Goal: Task Accomplishment & Management: Complete application form

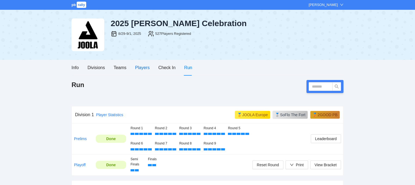
click at [141, 67] on div "Players" at bounding box center [142, 67] width 14 height 7
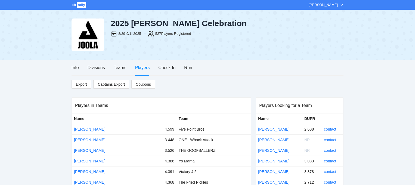
click at [104, 86] on span "Captains Export" at bounding box center [111, 84] width 27 height 8
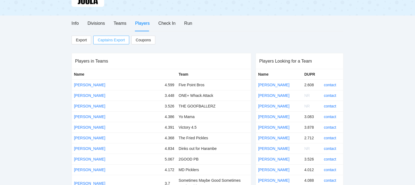
scroll to position [48, 0]
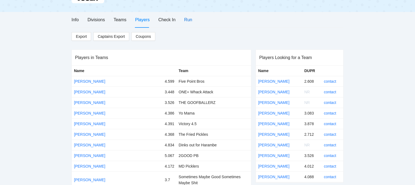
click at [188, 19] on div "Run" at bounding box center [188, 19] width 8 height 7
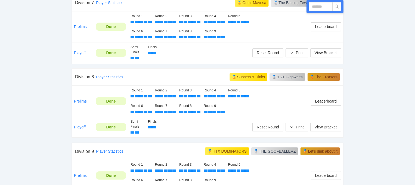
scroll to position [708, 0]
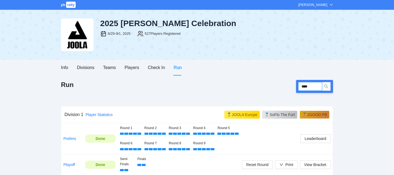
type input "****"
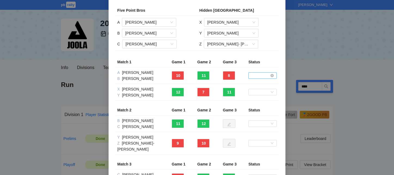
scroll to position [26, 0]
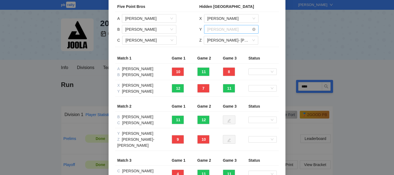
click at [221, 29] on span "[PERSON_NAME]" at bounding box center [231, 29] width 48 height 8
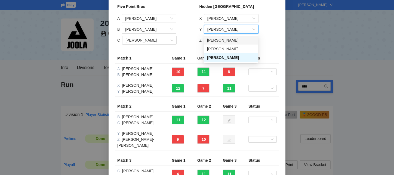
click at [268, 30] on td "X Vincent Lu Y Scott Martin Scott Martin Z Jake- Namken" at bounding box center [238, 29] width 82 height 35
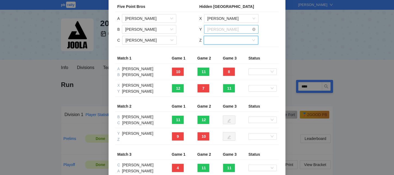
click at [238, 29] on span "[PERSON_NAME]" at bounding box center [231, 29] width 48 height 8
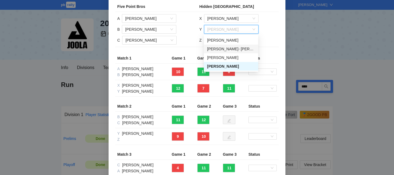
click at [228, 48] on div "[PERSON_NAME]- [PERSON_NAME]" at bounding box center [231, 49] width 48 height 6
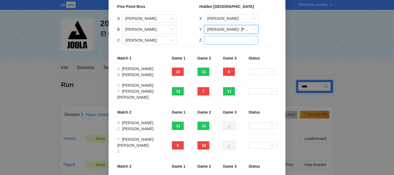
click at [227, 42] on input "search" at bounding box center [229, 40] width 44 height 8
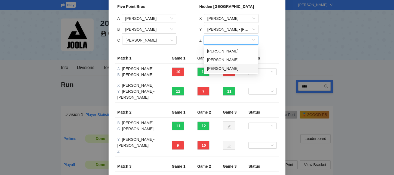
click at [219, 66] on div "[PERSON_NAME]" at bounding box center [231, 69] width 48 height 6
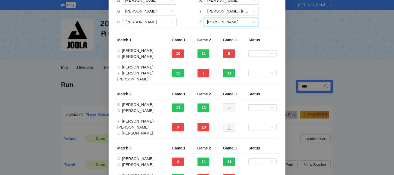
scroll to position [26, 0]
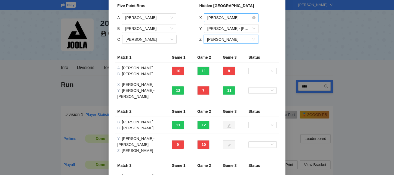
click at [227, 19] on span "[PERSON_NAME]" at bounding box center [231, 18] width 48 height 8
click at [261, 16] on td "X Vincent Lu Y Jake- Namken Z Scott Martin" at bounding box center [238, 28] width 82 height 35
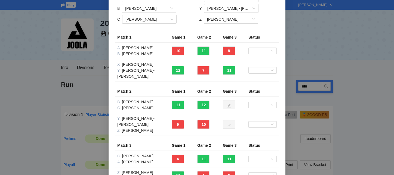
scroll to position [42, 0]
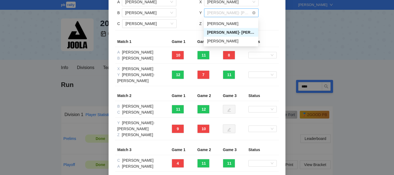
click at [233, 14] on span "[PERSON_NAME]- [PERSON_NAME]" at bounding box center [231, 13] width 48 height 8
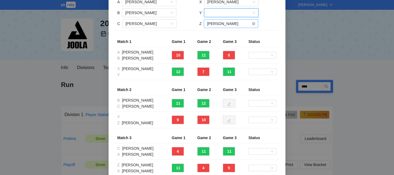
click at [240, 21] on span "[PERSON_NAME]" at bounding box center [231, 24] width 48 height 8
click at [236, 14] on input "search" at bounding box center [229, 13] width 44 height 8
click at [228, 14] on input "search" at bounding box center [229, 13] width 44 height 8
click at [273, 23] on td "X Vincent Lu Y Z Scott Martin" at bounding box center [238, 12] width 82 height 35
click at [255, 23] on div "[PERSON_NAME]" at bounding box center [231, 23] width 54 height 9
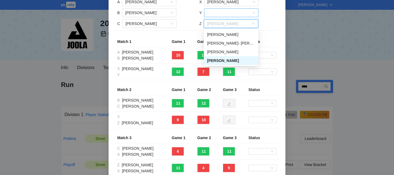
click at [237, 13] on input "search" at bounding box center [229, 13] width 44 height 8
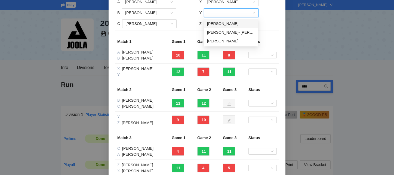
click at [264, 15] on td "X Vincent Lu Y Z Scott Martin" at bounding box center [238, 12] width 82 height 35
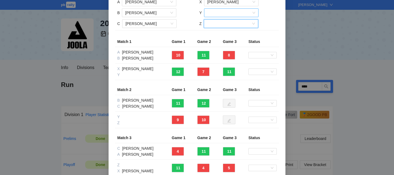
click at [237, 14] on input "search" at bounding box center [229, 13] width 44 height 8
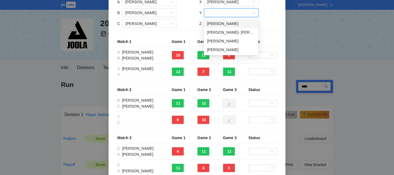
click at [222, 13] on input "search" at bounding box center [229, 13] width 44 height 8
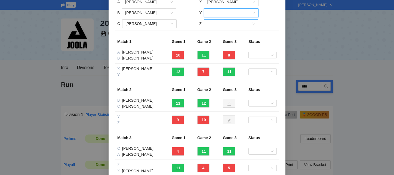
click at [221, 14] on input "search" at bounding box center [229, 13] width 44 height 8
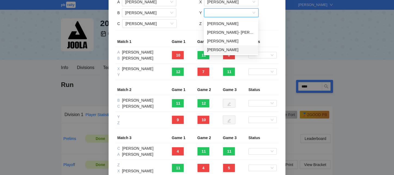
click at [215, 51] on div "[PERSON_NAME]" at bounding box center [231, 50] width 48 height 6
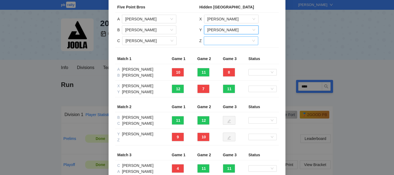
scroll to position [25, 0]
click at [220, 42] on input "search" at bounding box center [229, 40] width 44 height 8
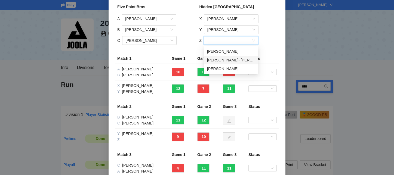
click at [229, 60] on div "[PERSON_NAME]- [PERSON_NAME]" at bounding box center [231, 60] width 48 height 6
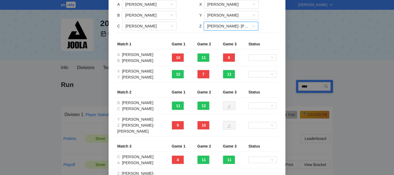
scroll to position [39, 0]
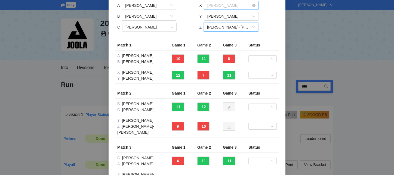
click at [231, 6] on span "[PERSON_NAME]" at bounding box center [231, 5] width 48 height 8
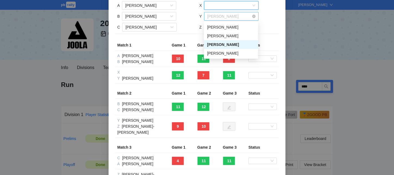
click at [244, 15] on span "[PERSON_NAME]" at bounding box center [231, 16] width 48 height 8
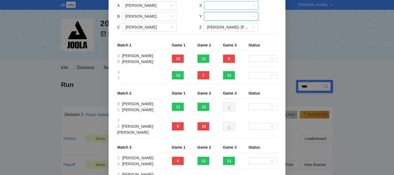
click at [245, 6] on input "search" at bounding box center [229, 5] width 44 height 8
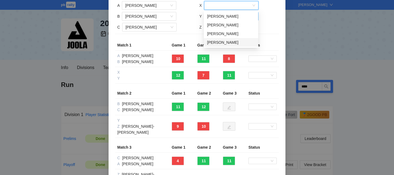
click at [224, 40] on div "[PERSON_NAME]" at bounding box center [231, 42] width 48 height 6
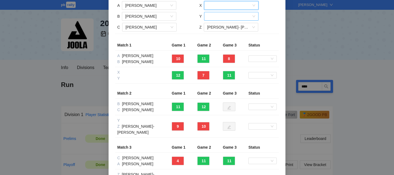
click at [245, 4] on input "search" at bounding box center [229, 5] width 44 height 8
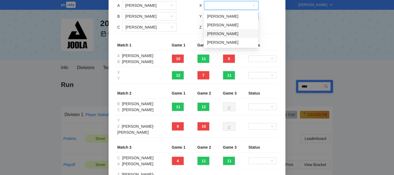
click at [226, 33] on div "[PERSON_NAME]" at bounding box center [231, 34] width 48 height 6
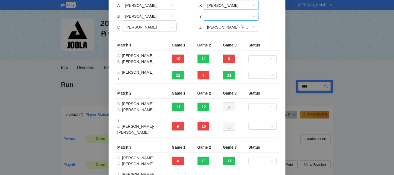
click at [231, 17] on input "search" at bounding box center [229, 16] width 44 height 8
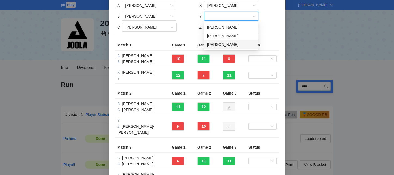
click at [222, 42] on div "[PERSON_NAME]" at bounding box center [231, 45] width 48 height 6
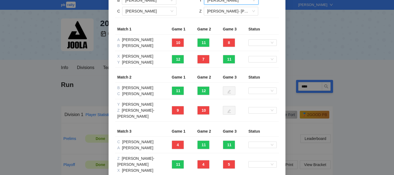
scroll to position [71, 0]
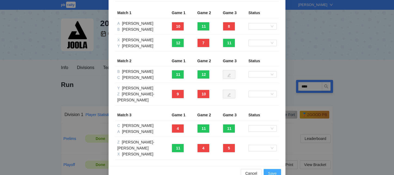
click at [273, 171] on span "Save" at bounding box center [272, 174] width 9 height 6
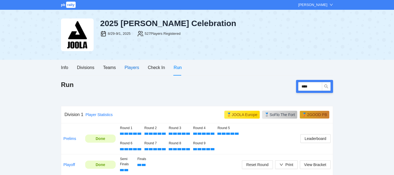
click at [136, 70] on div "Players" at bounding box center [132, 67] width 14 height 7
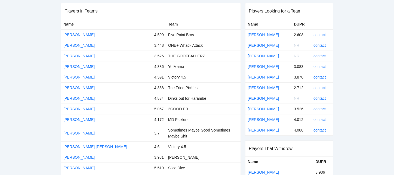
scroll to position [4823, 0]
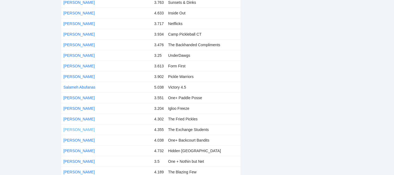
click at [78, 124] on td "[PERSON_NAME]" at bounding box center [106, 129] width 91 height 11
click at [79, 128] on link "[PERSON_NAME]" at bounding box center [78, 130] width 31 height 4
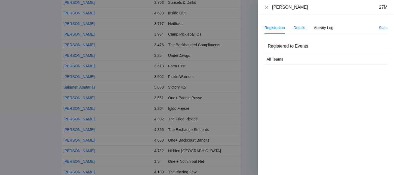
click at [299, 25] on div "Details" at bounding box center [299, 28] width 12 height 6
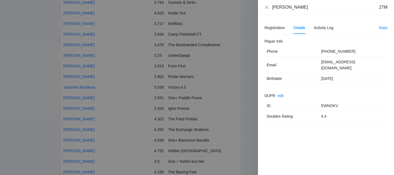
click at [327, 101] on td "EWNOKV" at bounding box center [353, 106] width 69 height 11
copy td "EWNOKV"
click at [248, 78] on div at bounding box center [197, 87] width 394 height 175
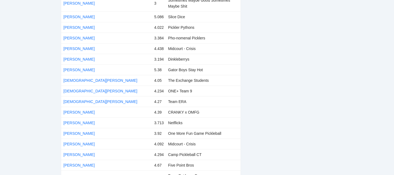
scroll to position [1106, 0]
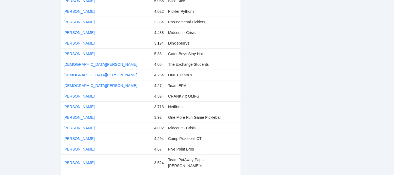
copy link "[PERSON_NAME]"
drag, startPoint x: 102, startPoint y: 137, endPoint x: 62, endPoint y: 137, distance: 40.0
click at [62, 137] on td "[PERSON_NAME]" at bounding box center [106, 138] width 91 height 11
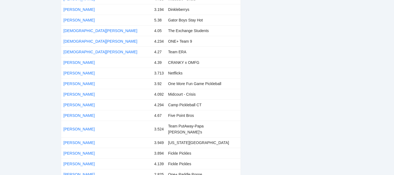
scroll to position [1140, 0]
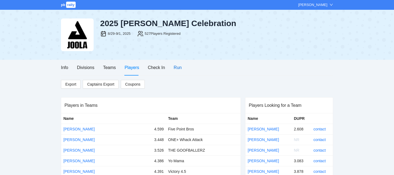
click at [175, 70] on div "Run" at bounding box center [178, 67] width 8 height 7
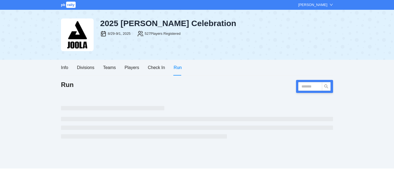
click at [175, 69] on div "Run" at bounding box center [178, 67] width 8 height 7
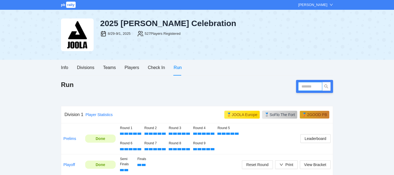
click at [308, 84] on input "text" at bounding box center [310, 86] width 24 height 9
type input "****"
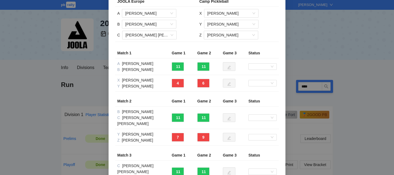
scroll to position [30, 0]
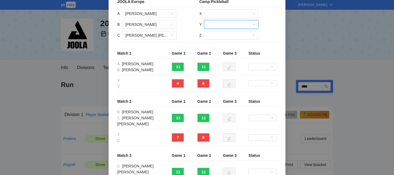
click at [242, 26] on input "search" at bounding box center [229, 24] width 44 height 8
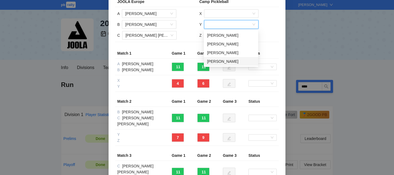
click at [222, 63] on div "[PERSON_NAME]" at bounding box center [231, 61] width 48 height 6
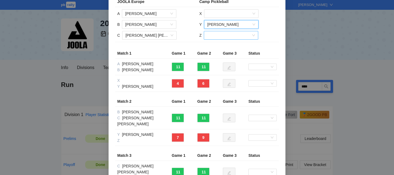
click at [225, 36] on input "search" at bounding box center [229, 35] width 44 height 8
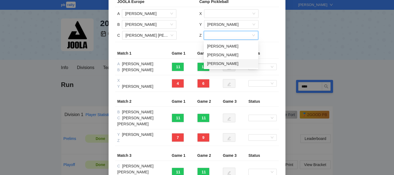
click at [216, 65] on div "[PERSON_NAME]" at bounding box center [231, 64] width 48 height 6
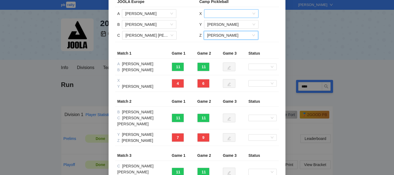
click at [234, 11] on input "search" at bounding box center [229, 14] width 44 height 8
drag, startPoint x: 233, startPoint y: 24, endPoint x: 234, endPoint y: 33, distance: 9.6
click at [234, 34] on div "Matthew Jenings Matthew Sheahan" at bounding box center [231, 28] width 54 height 17
click at [234, 33] on div "[PERSON_NAME]" at bounding box center [231, 33] width 48 height 6
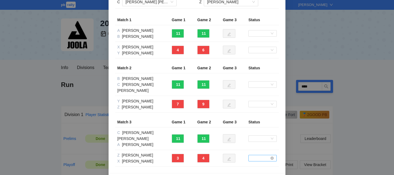
scroll to position [66, 0]
